Goal: Information Seeking & Learning: Find specific fact

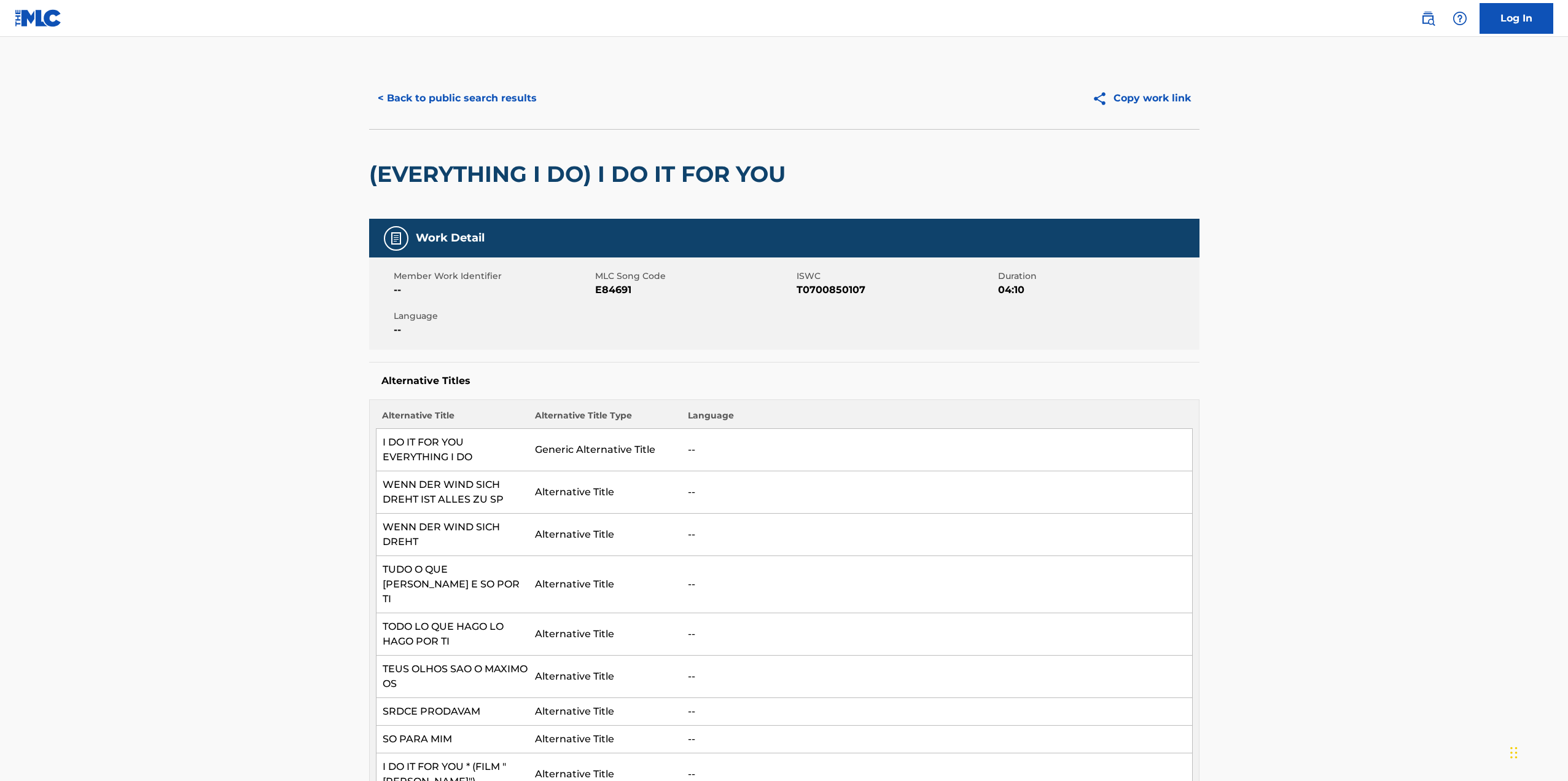
click at [467, 97] on button "< Back to public search results" at bounding box center [457, 99] width 176 height 31
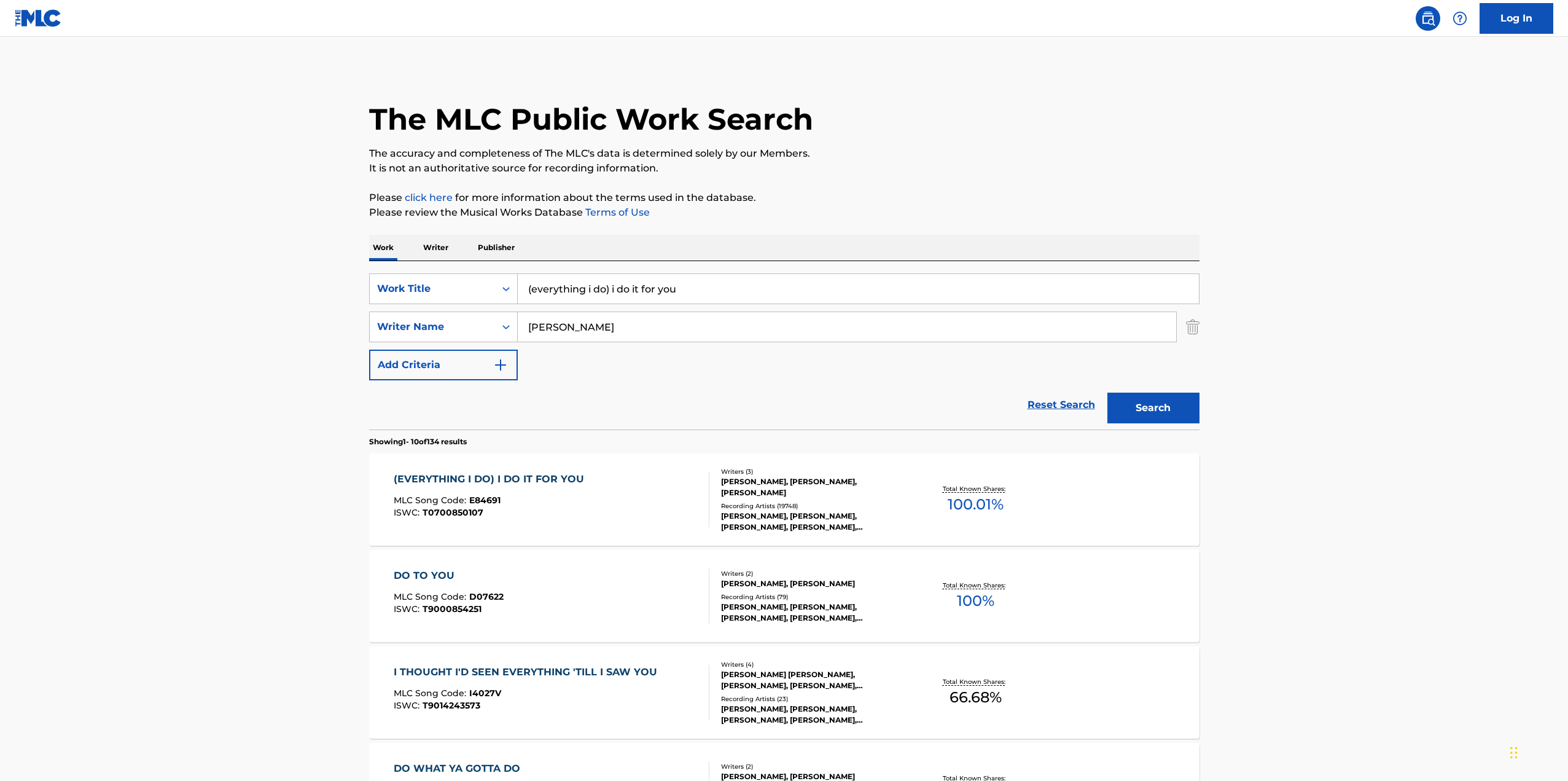
drag, startPoint x: 703, startPoint y: 293, endPoint x: 450, endPoint y: 265, distance: 254.5
click at [450, 265] on div "SearchWithCriteria402d8e0a-3ce8-41b1-98c0-e13b9abc6081 Work Title (everything i…" at bounding box center [784, 346] width 830 height 168
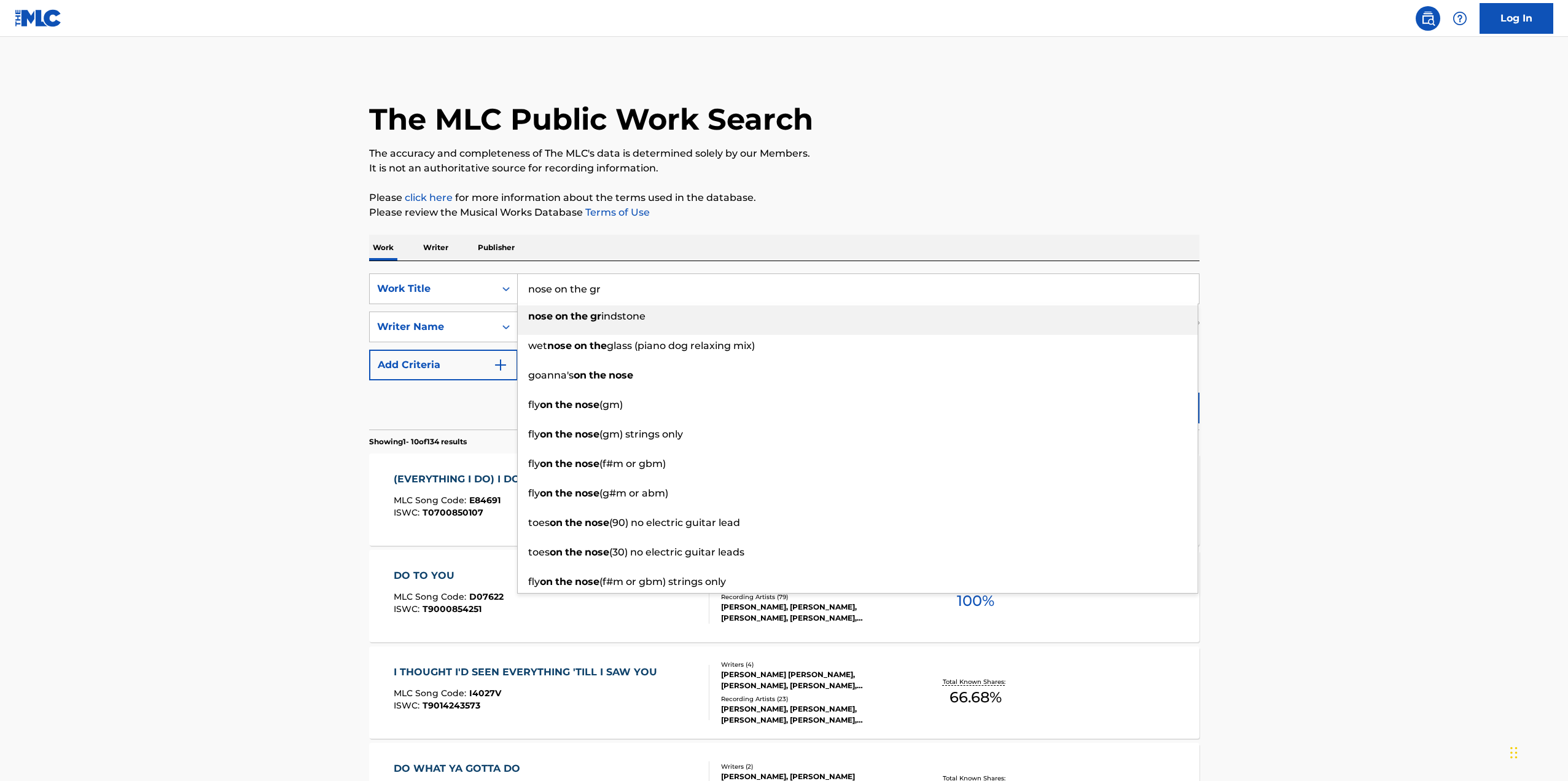
click at [546, 316] on strong "nose" at bounding box center [540, 316] width 25 height 12
type input "nose on the grindstone"
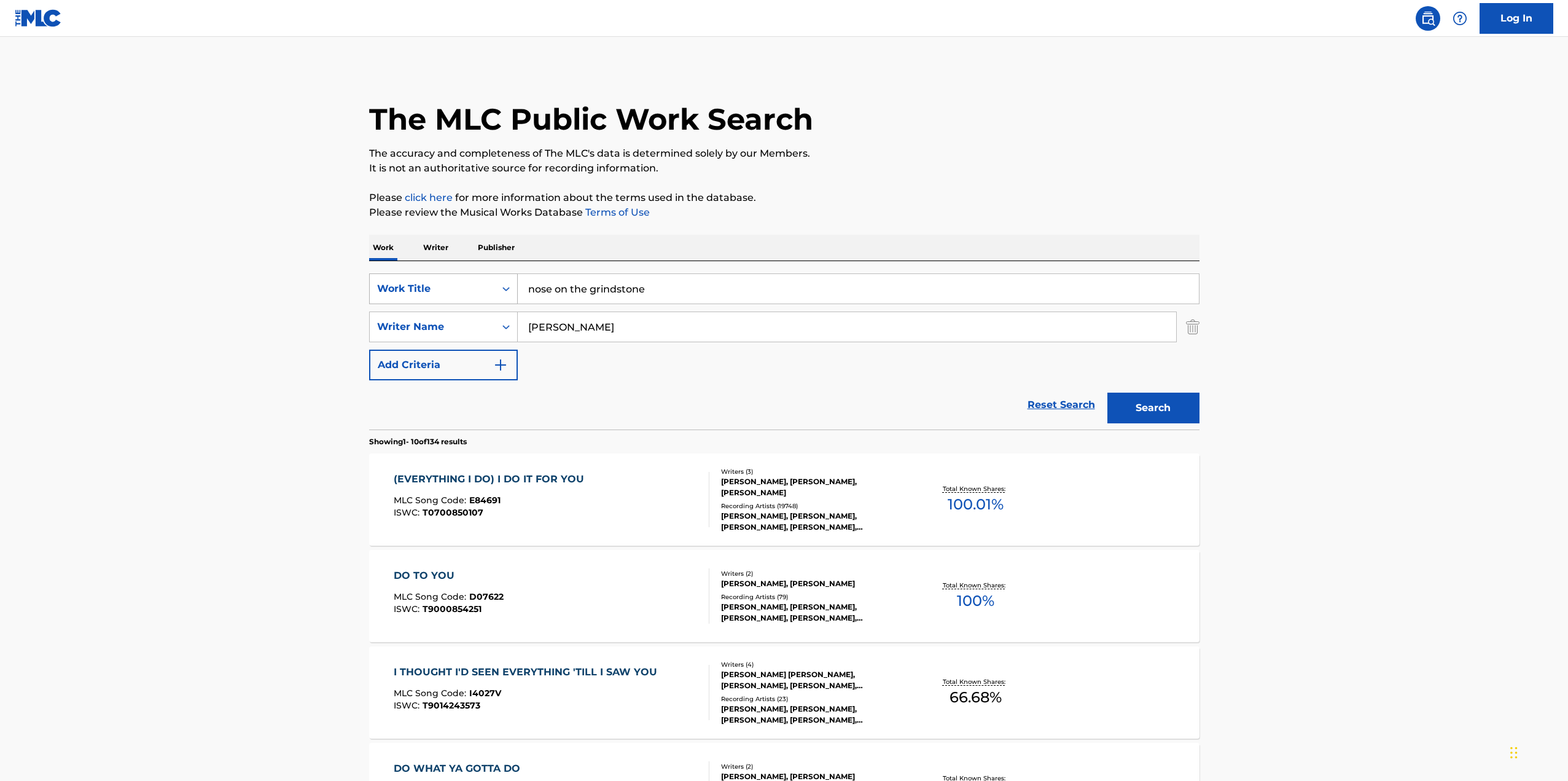
drag, startPoint x: 639, startPoint y: 326, endPoint x: 406, endPoint y: 290, distance: 235.8
click at [412, 291] on div "SearchWithCriteria402d8e0a-3ce8-41b1-98c0-e13b9abc6081 Work Title nose on the g…" at bounding box center [784, 326] width 830 height 107
type input "[PERSON_NAME]"
click at [1107, 392] on button "Search" at bounding box center [1153, 408] width 92 height 31
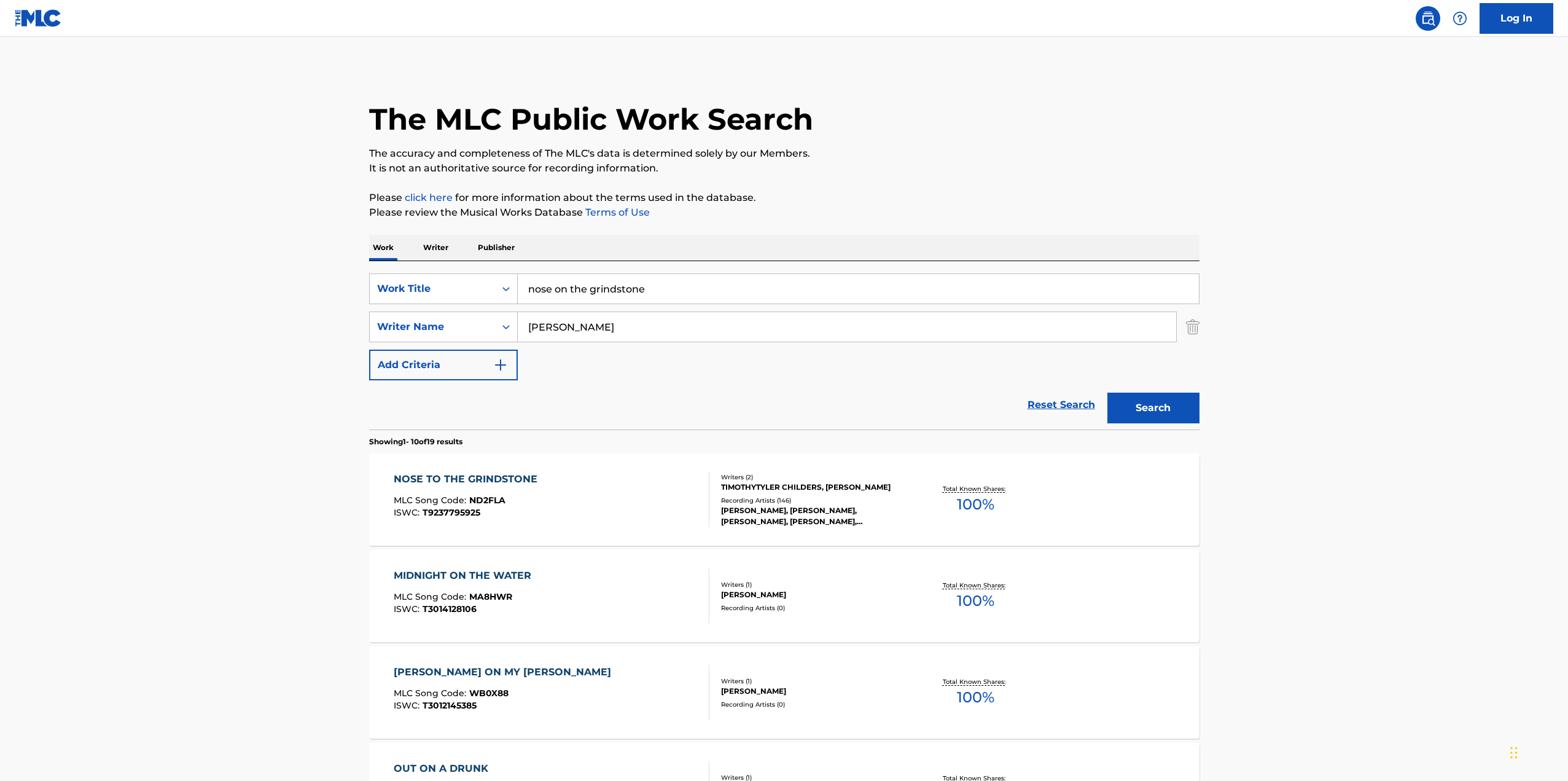
click at [573, 484] on div "NOSE TO THE GRINDSTONE MLC Song Code : ND2FLA ISWC : T9237795925" at bounding box center [551, 499] width 315 height 55
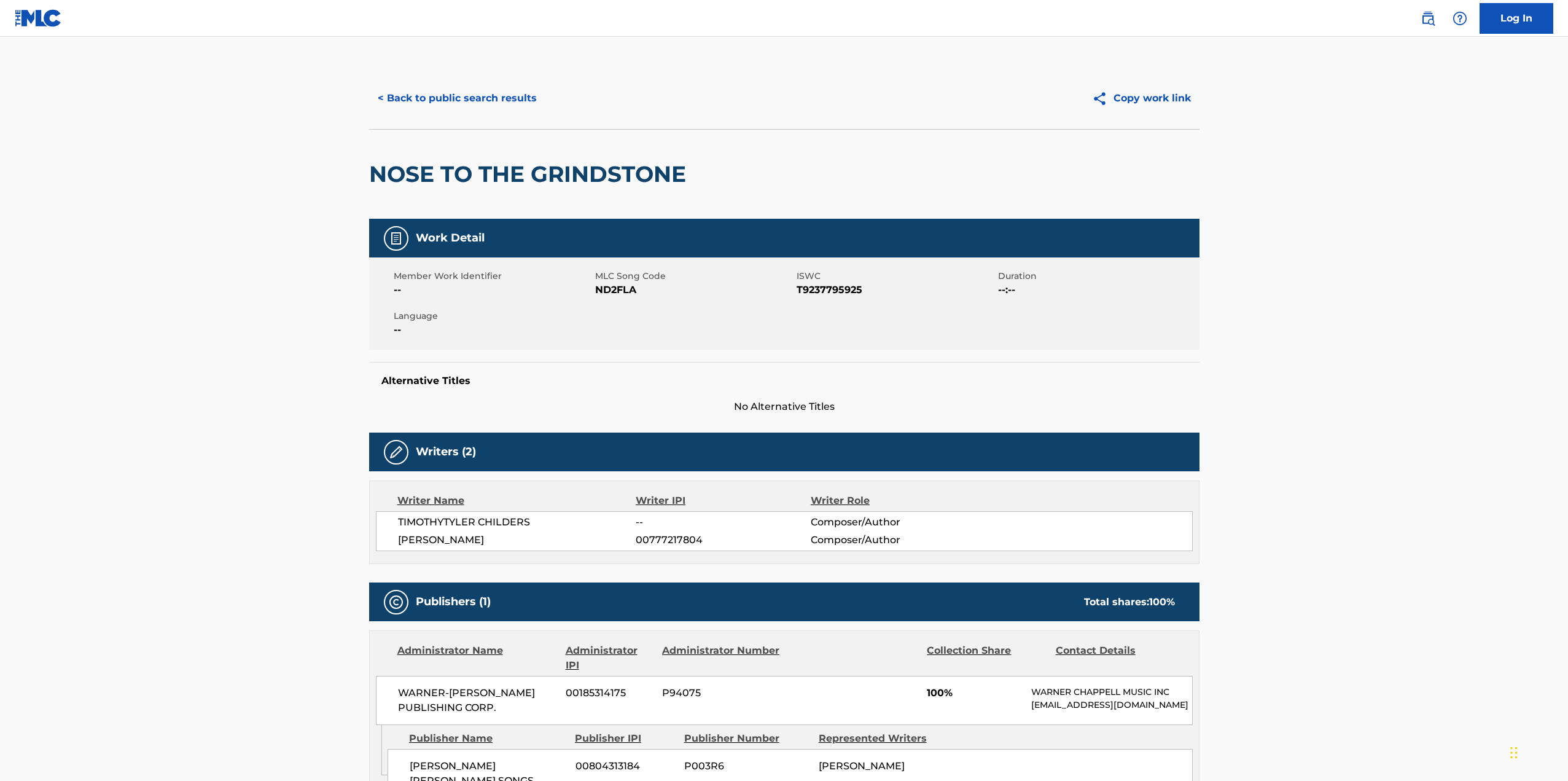
click at [466, 97] on button "< Back to public search results" at bounding box center [457, 99] width 176 height 31
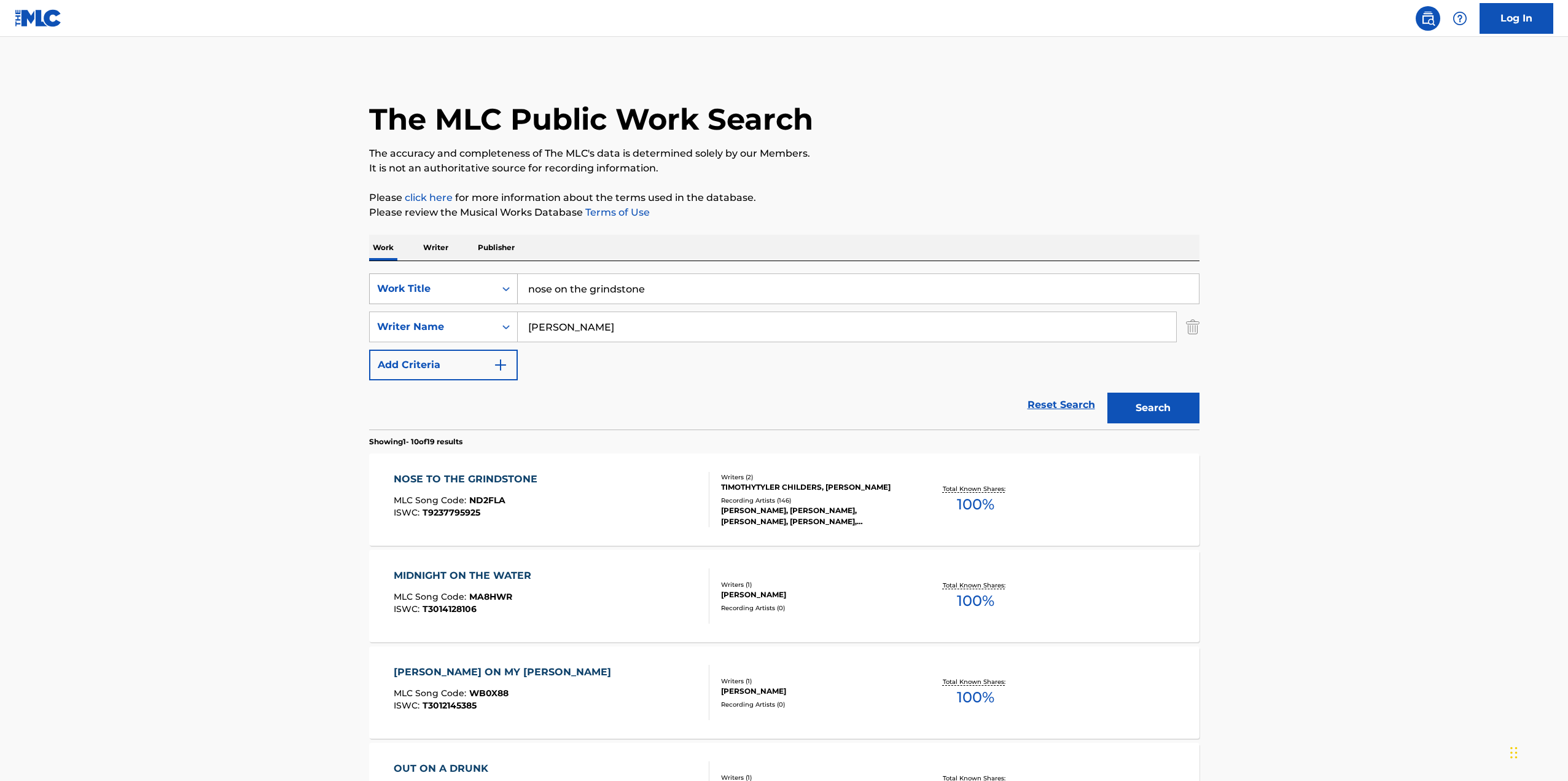
drag, startPoint x: 694, startPoint y: 291, endPoint x: 449, endPoint y: 280, distance: 245.2
click at [449, 280] on div "SearchWithCriteria402d8e0a-3ce8-41b1-98c0-e13b9abc6081 Work Title nose on the g…" at bounding box center [784, 289] width 830 height 31
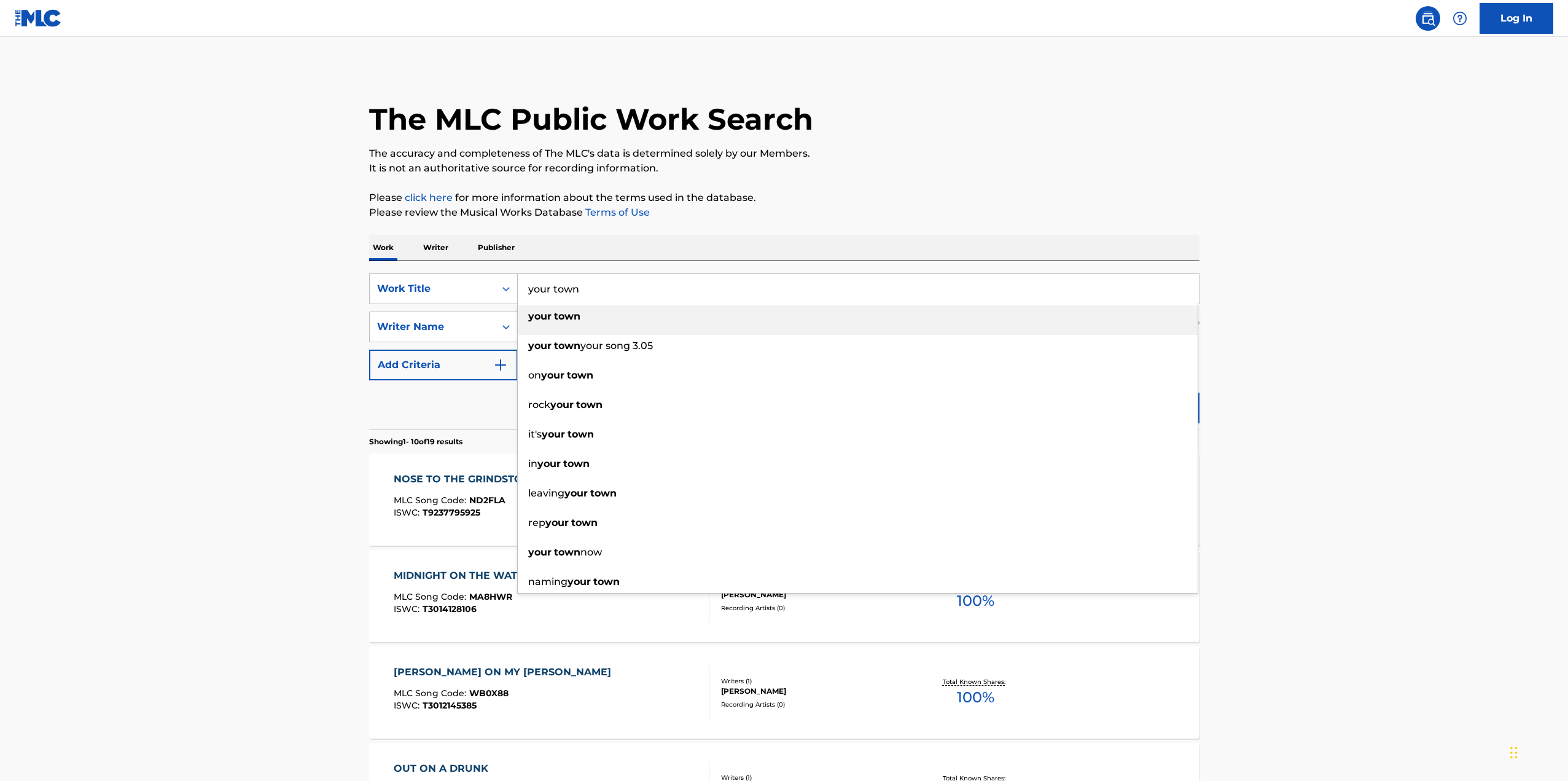
type input "your town"
click at [546, 321] on strong "your" at bounding box center [540, 316] width 24 height 12
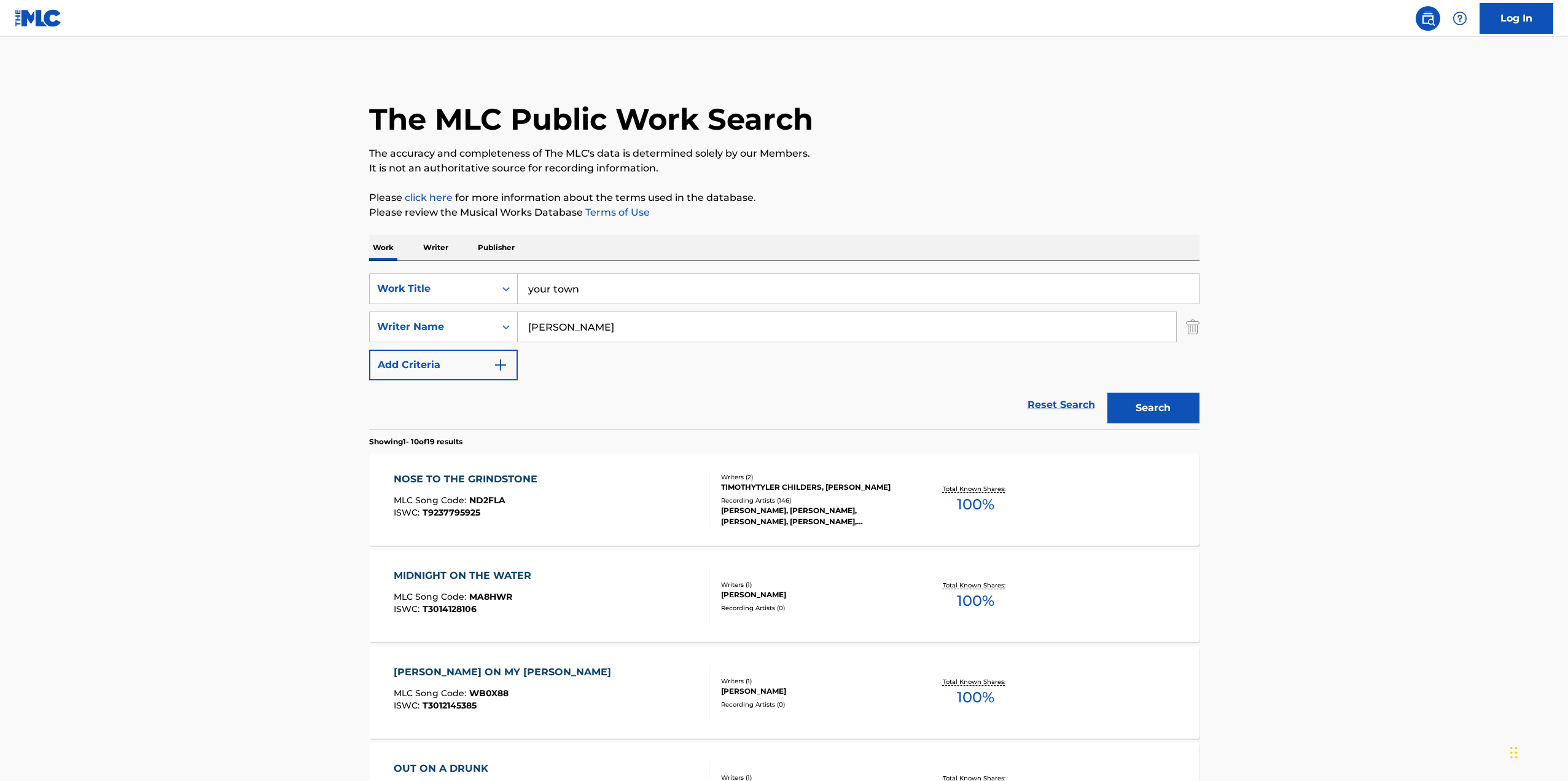
drag, startPoint x: 641, startPoint y: 327, endPoint x: 360, endPoint y: 308, distance: 281.6
click at [360, 308] on div "The MLC Public Work Search The accuracy and completeness of The MLC's data is d…" at bounding box center [784, 772] width 860 height 1409
click at [452, 321] on div "Writer Name" at bounding box center [432, 326] width 111 height 15
click at [460, 332] on div "Writer Name" at bounding box center [432, 326] width 111 height 15
click at [609, 323] on input "Search Form" at bounding box center [847, 326] width 658 height 29
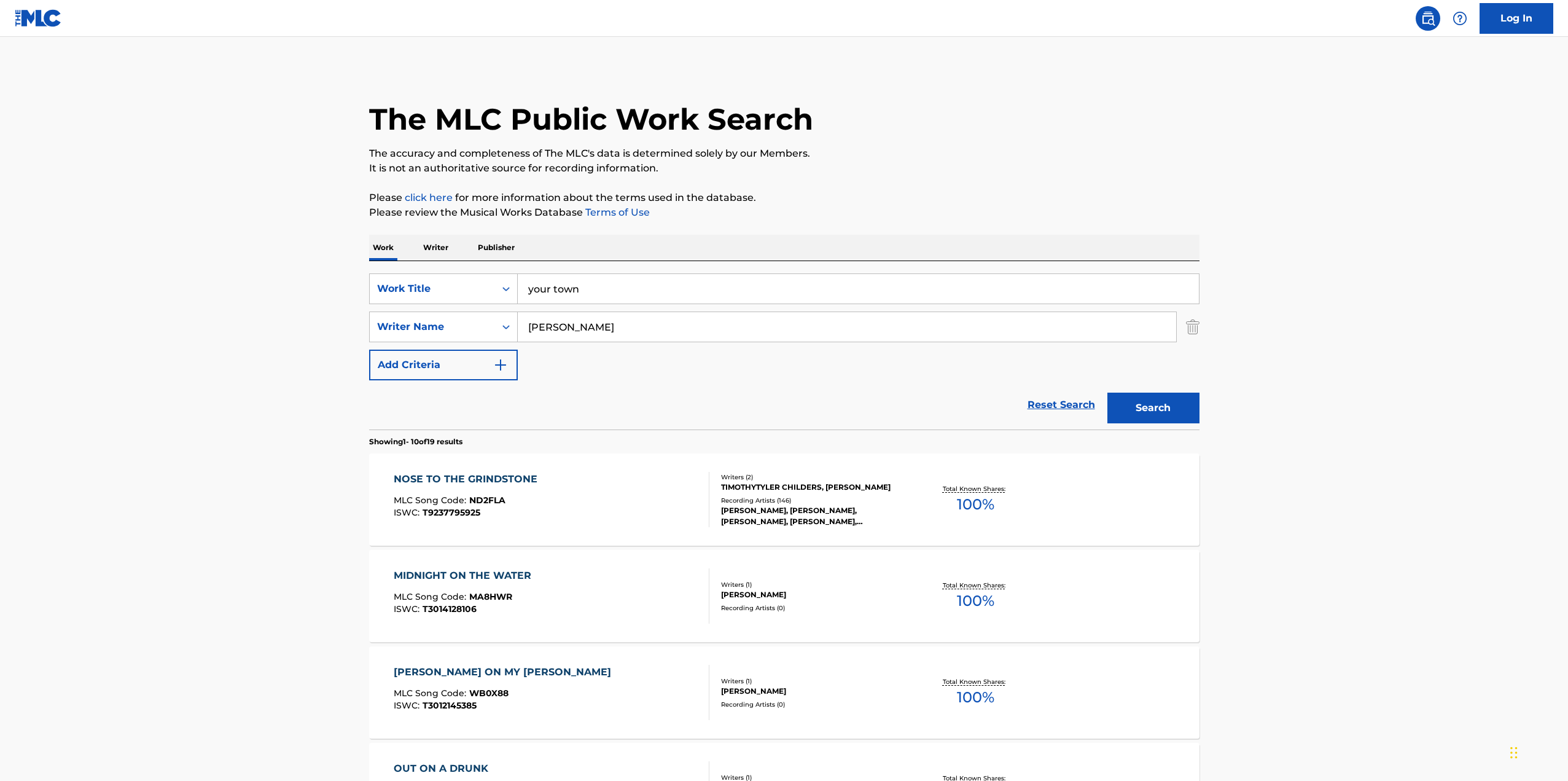
type input "[PERSON_NAME]"
click at [1107, 392] on button "Search" at bounding box center [1153, 408] width 92 height 31
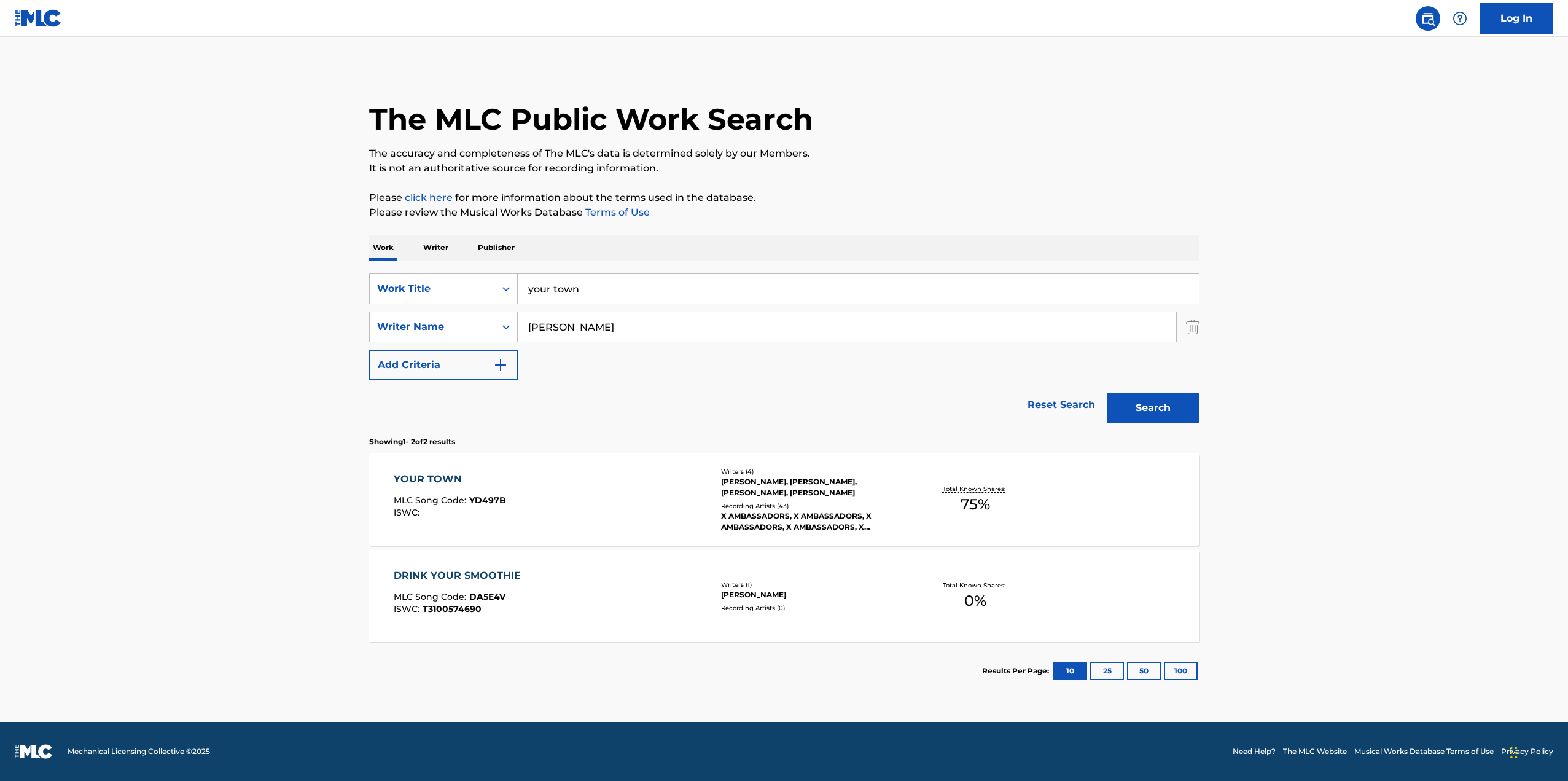
click at [438, 483] on div "YOUR TOWN" at bounding box center [450, 479] width 112 height 15
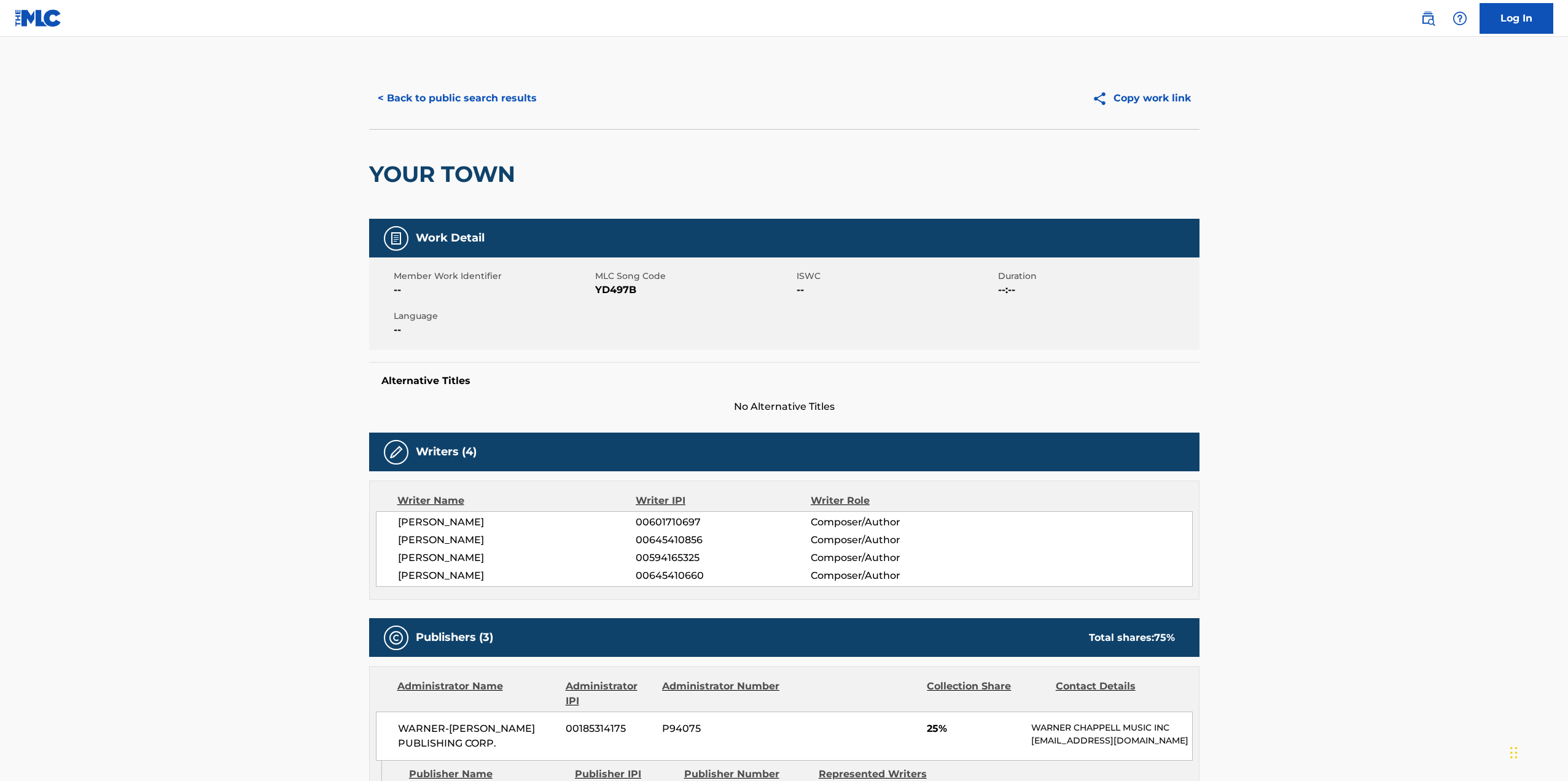
click at [424, 101] on button "< Back to public search results" at bounding box center [457, 99] width 176 height 31
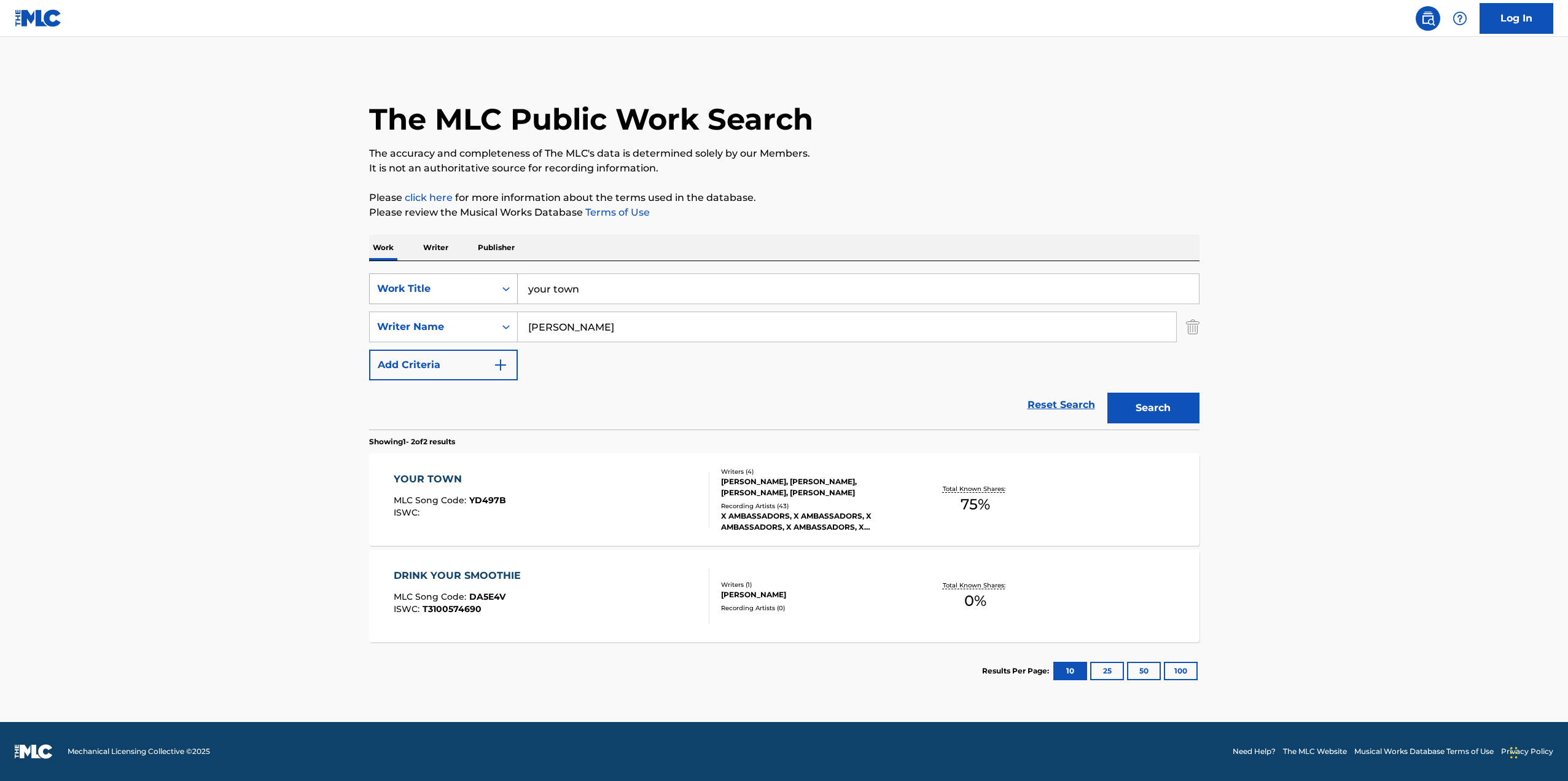
drag, startPoint x: 603, startPoint y: 284, endPoint x: 484, endPoint y: 284, distance: 119.0
click at [484, 284] on div "SearchWithCriteria402d8e0a-3ce8-41b1-98c0-e13b9abc6081 Work Title your town" at bounding box center [784, 289] width 830 height 31
type input "anyways, i love you"
drag, startPoint x: 627, startPoint y: 332, endPoint x: 524, endPoint y: 305, distance: 106.5
click at [524, 305] on div "SearchWithCriteria402d8e0a-3ce8-41b1-98c0-e13b9abc6081 Work Title anyways, i lo…" at bounding box center [784, 326] width 830 height 107
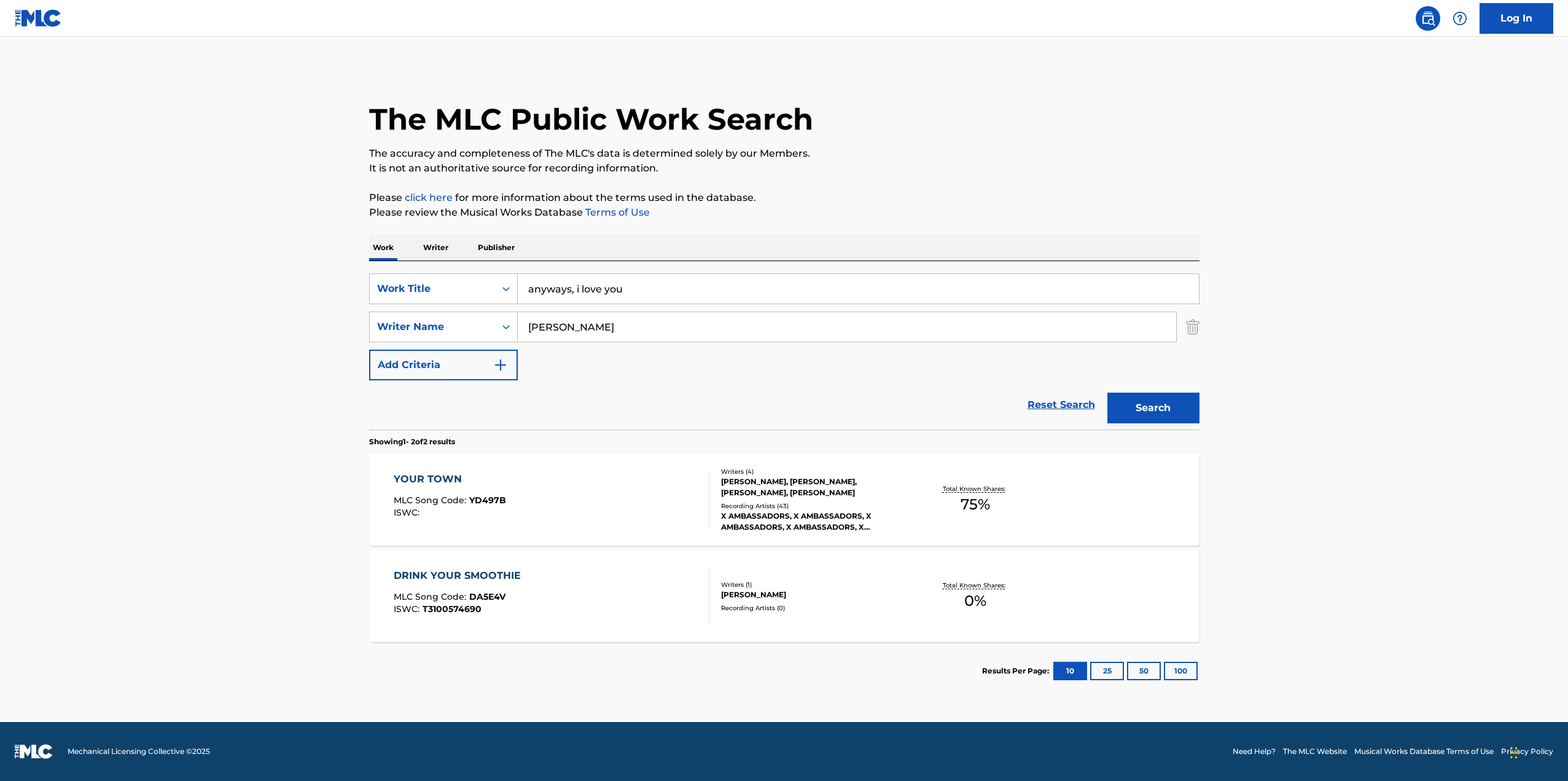
type input "[PERSON_NAME]"
click at [1107, 392] on button "Search" at bounding box center [1153, 408] width 92 height 31
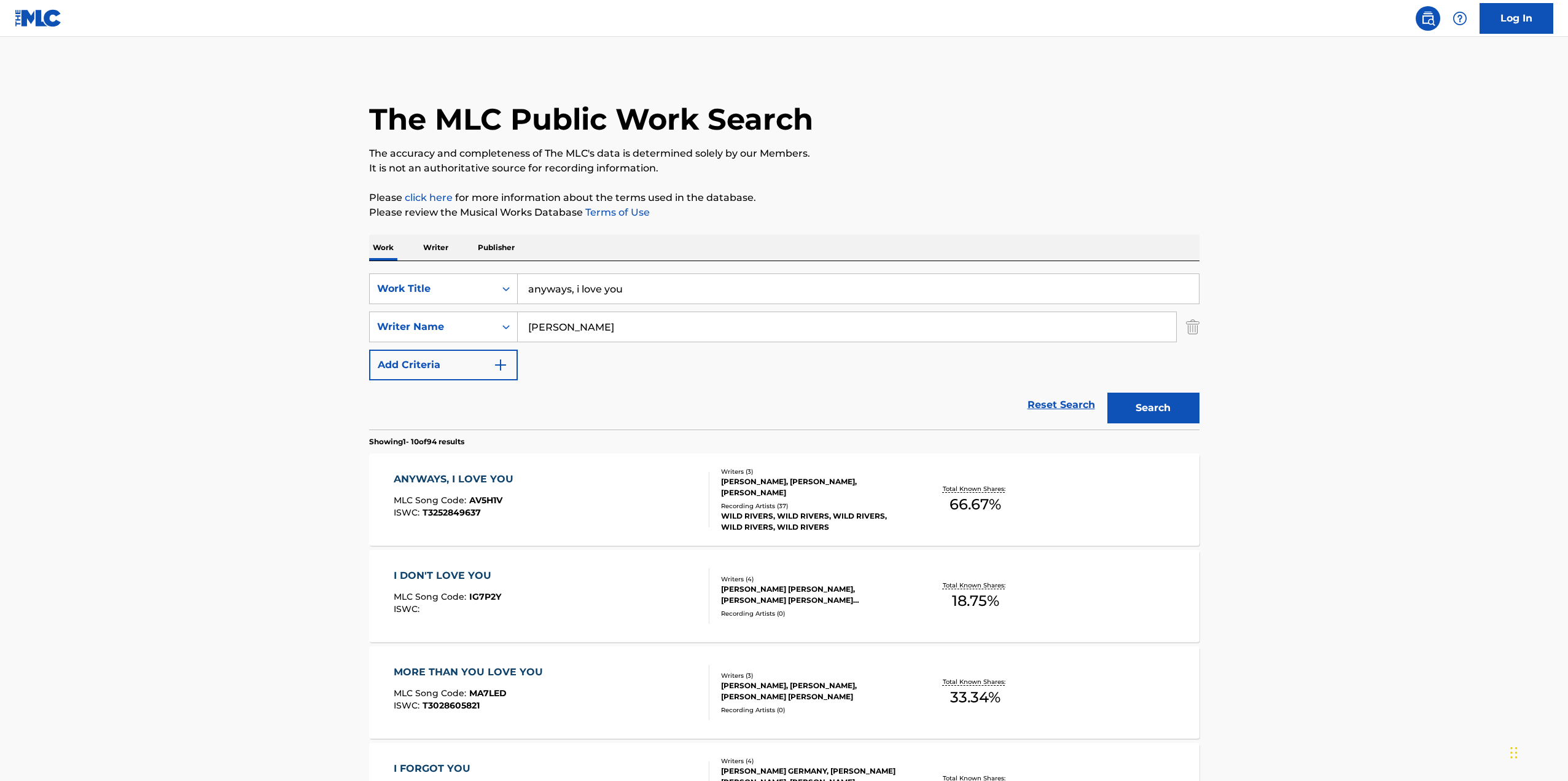
click at [609, 511] on div "ANYWAYS, I LOVE YOU MLC Song Code : AV5H1V ISWC : T3252849637" at bounding box center [551, 499] width 315 height 55
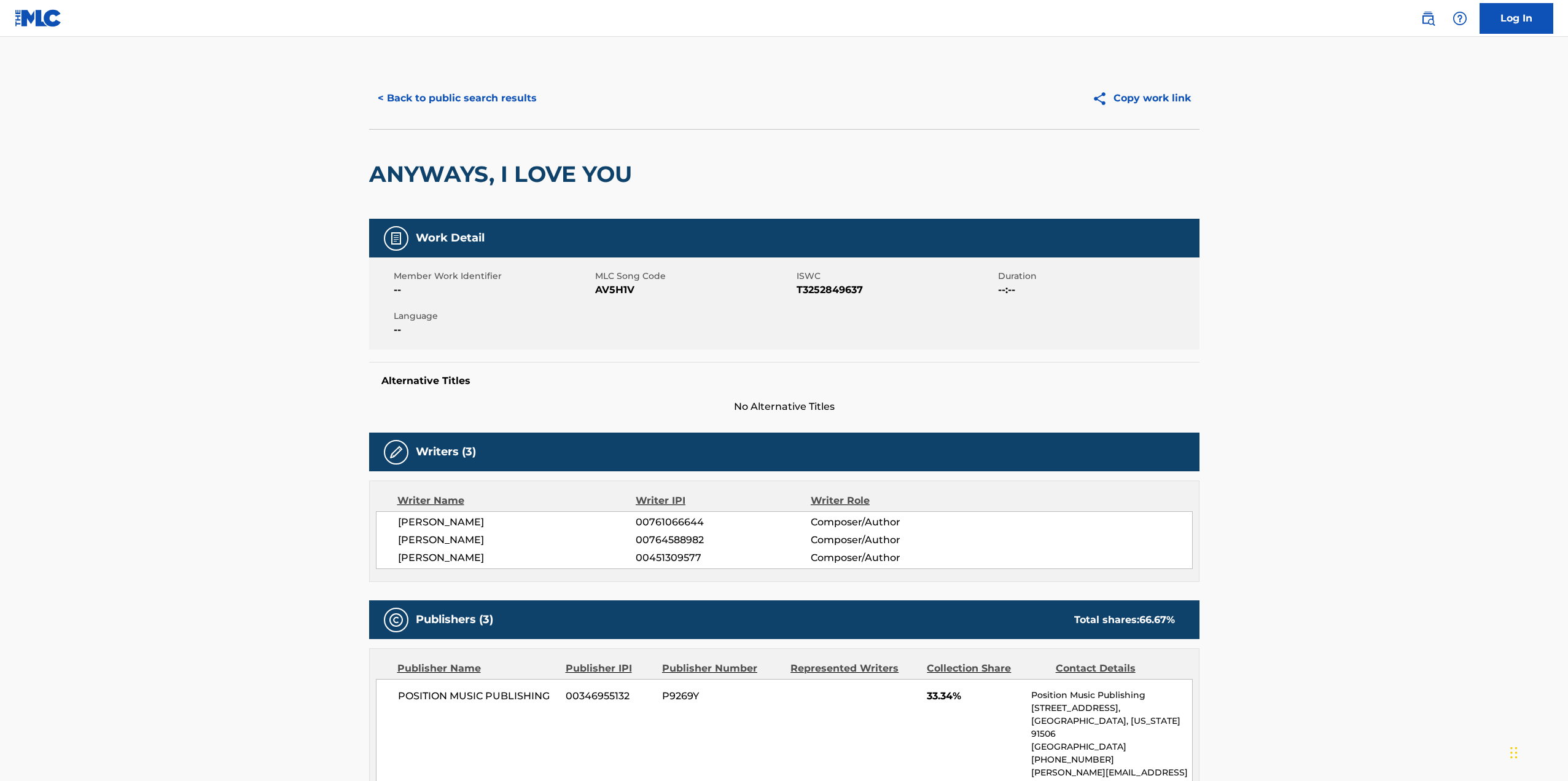
click at [426, 92] on button "< Back to public search results" at bounding box center [457, 99] width 176 height 31
